Goal: Complete application form: Complete application form

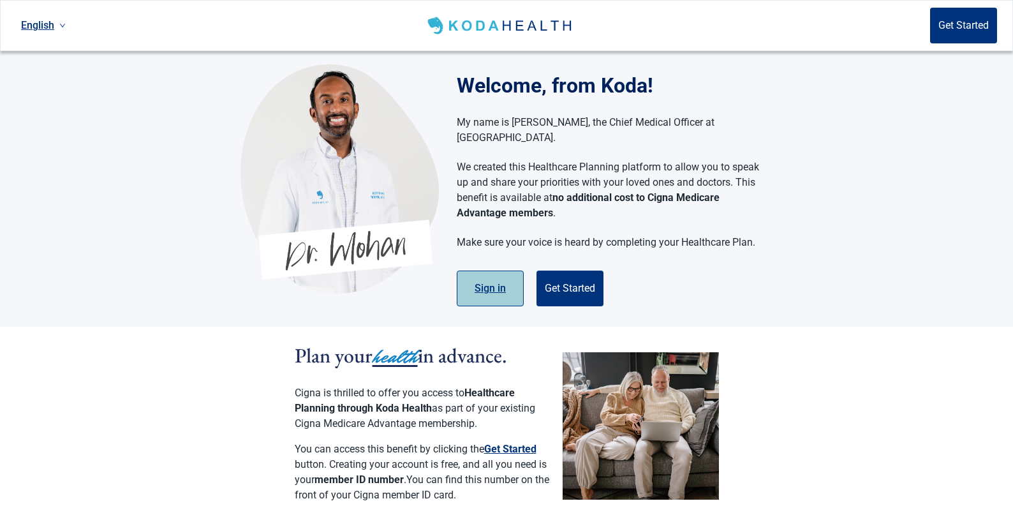
click at [499, 274] on button "Sign in" at bounding box center [490, 288] width 67 height 36
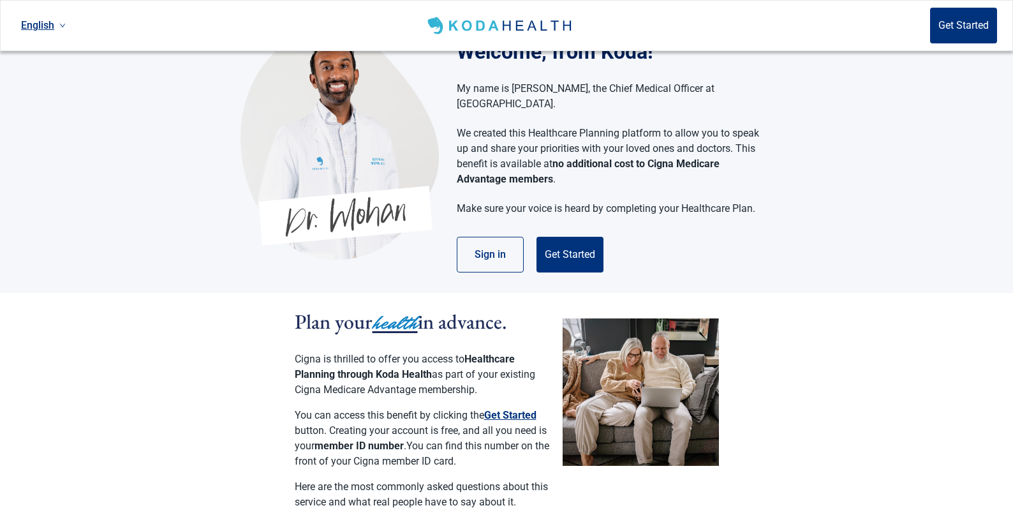
scroll to position [64, 0]
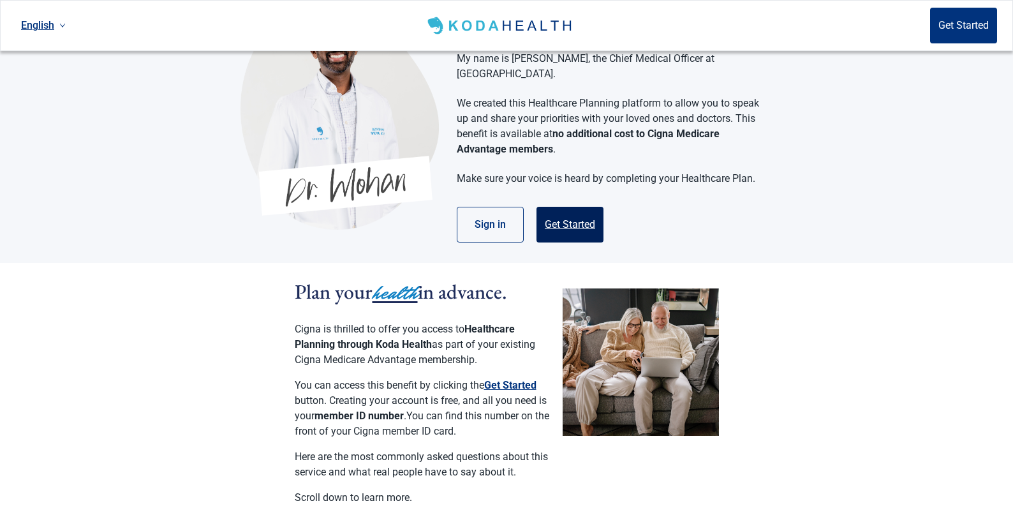
click at [574, 212] on button "Get Started" at bounding box center [570, 225] width 67 height 36
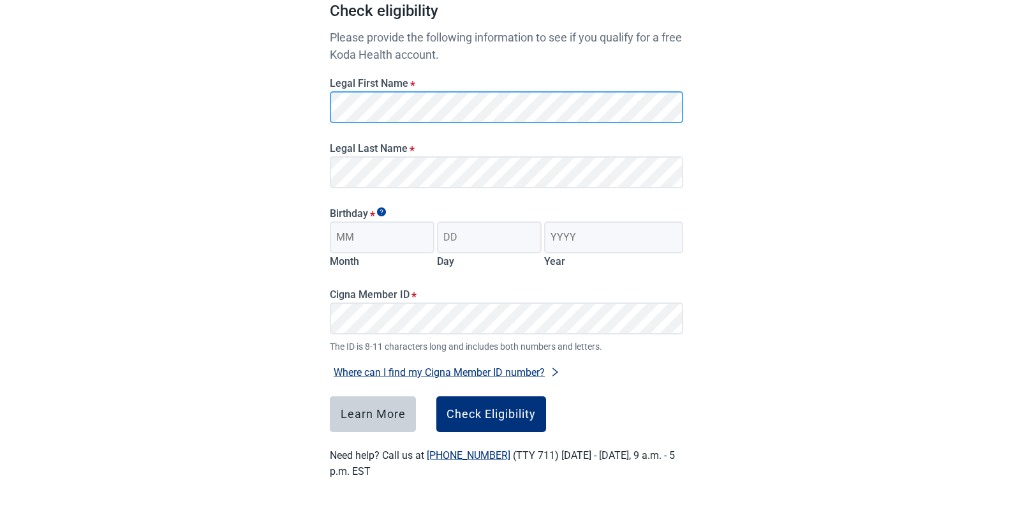
scroll to position [137, 0]
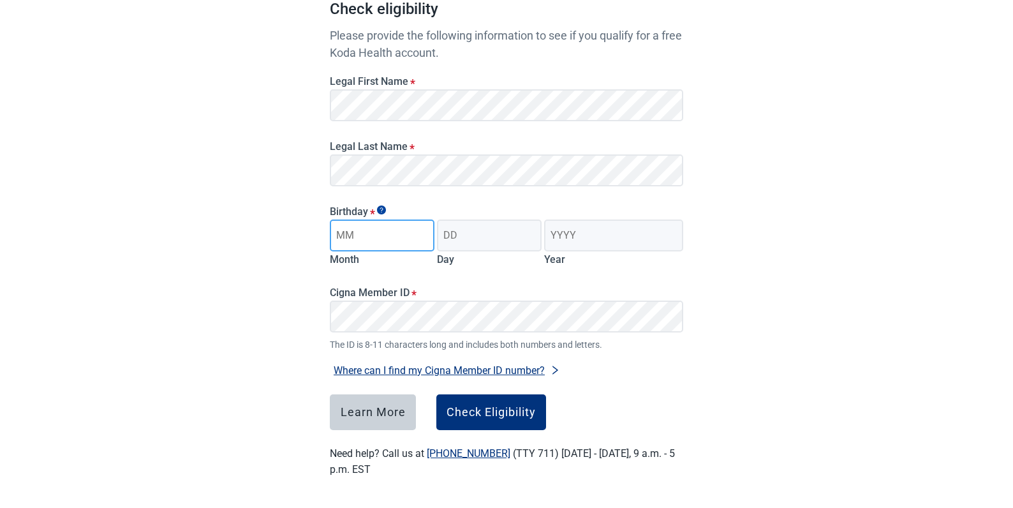
click at [405, 235] on input "Month" at bounding box center [382, 235] width 105 height 32
type input "01"
type input "08"
type input "1951"
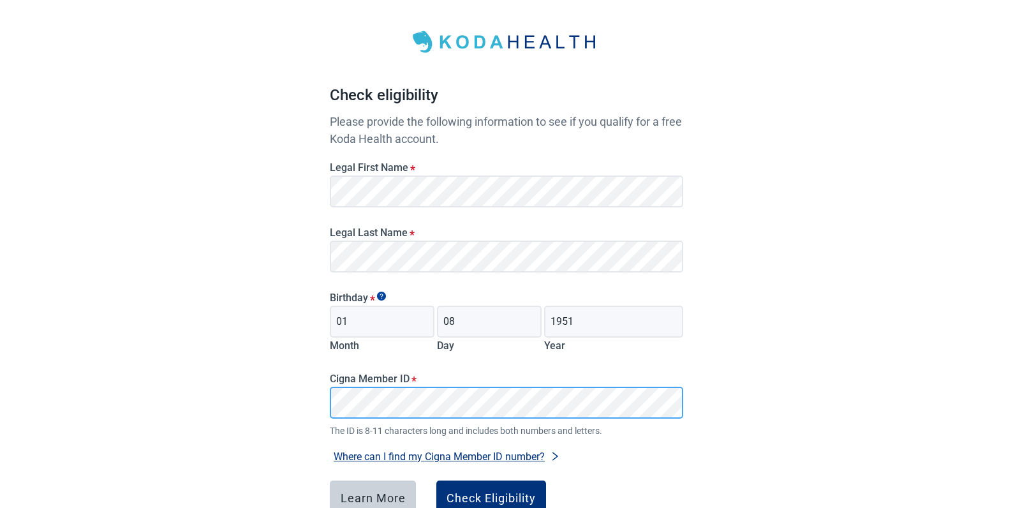
scroll to position [73, 0]
